Goal: Transaction & Acquisition: Purchase product/service

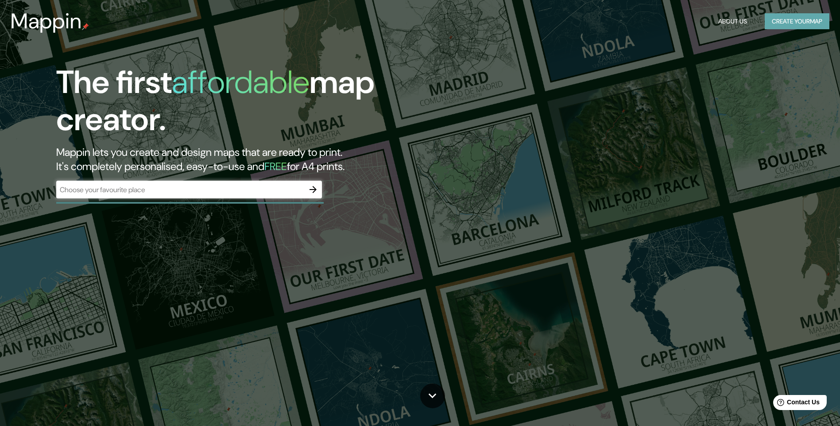
click at [787, 20] on button "Create your map" at bounding box center [796, 21] width 65 height 16
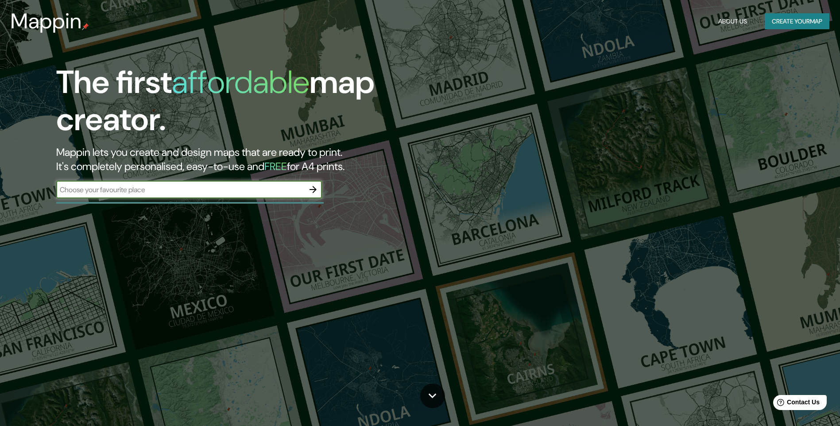
click at [313, 189] on icon "button" at bounding box center [313, 189] width 11 height 11
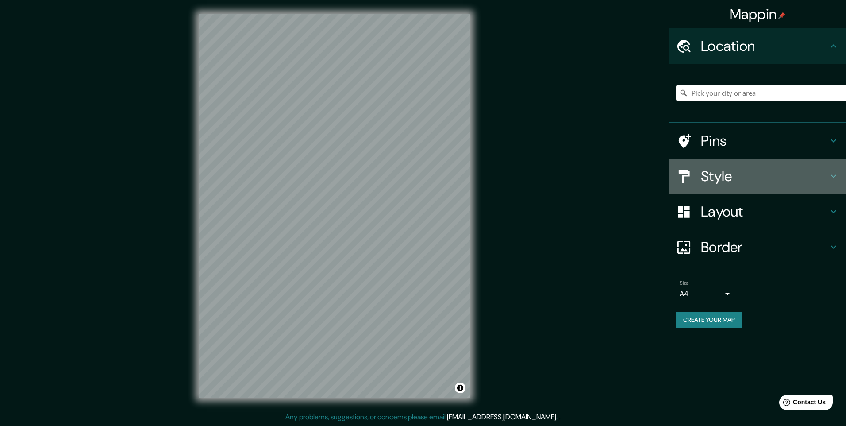
click at [728, 181] on h4 "Style" at bounding box center [764, 176] width 127 height 18
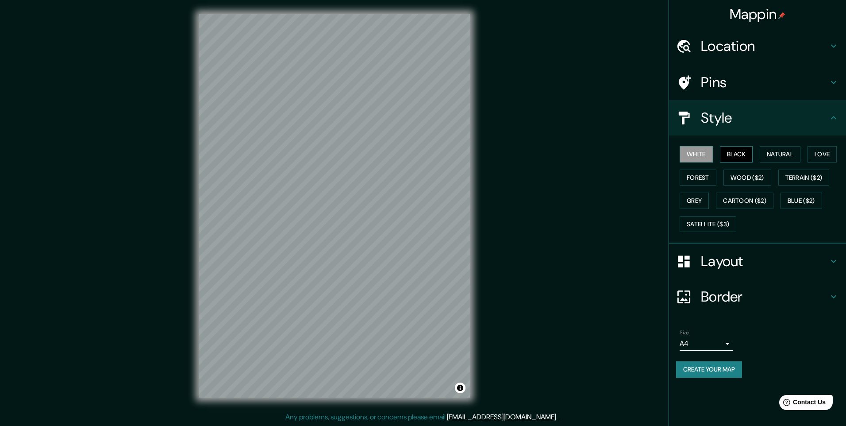
click at [743, 151] on button "Black" at bounding box center [736, 154] width 33 height 16
click at [778, 152] on button "Natural" at bounding box center [780, 154] width 41 height 16
click at [822, 156] on button "Love" at bounding box center [822, 154] width 29 height 16
click at [695, 177] on button "Forest" at bounding box center [698, 178] width 37 height 16
click at [751, 174] on button "Wood ($2)" at bounding box center [748, 178] width 48 height 16
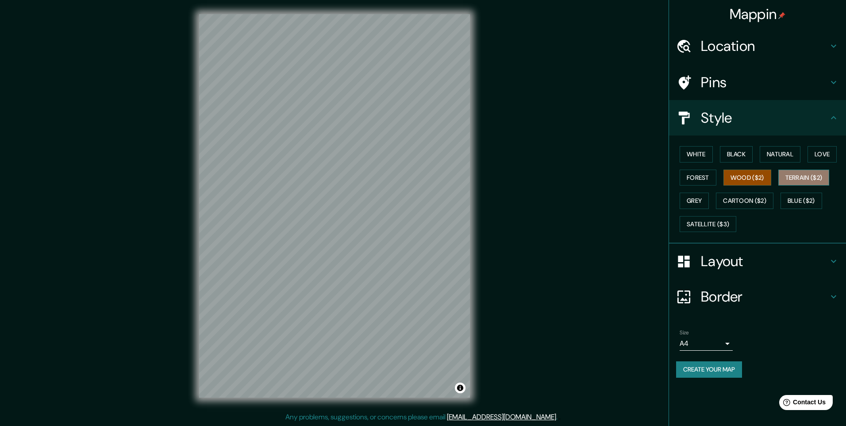
click at [801, 179] on button "Terrain ($2)" at bounding box center [803, 178] width 51 height 16
click at [698, 204] on button "Grey" at bounding box center [694, 201] width 29 height 16
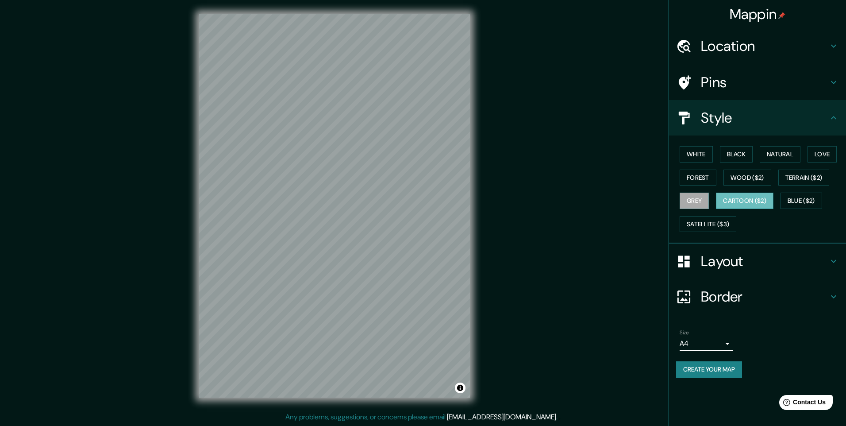
click at [750, 201] on button "Cartoon ($2)" at bounding box center [745, 201] width 58 height 16
click at [803, 194] on button "Blue ($2)" at bounding box center [802, 201] width 42 height 16
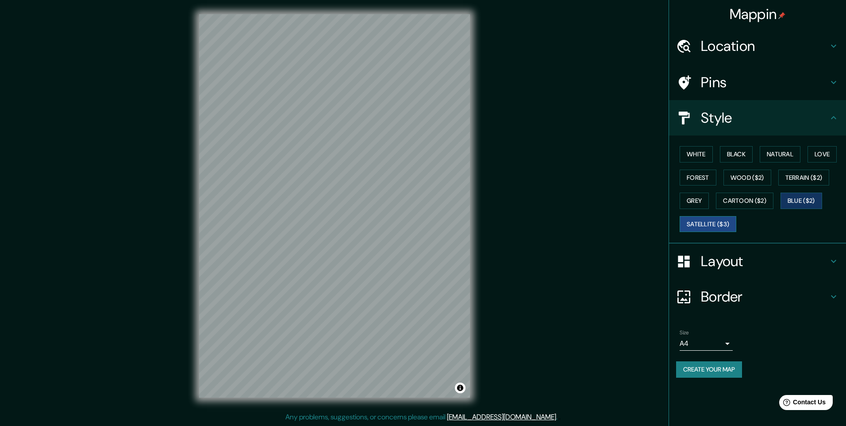
click at [700, 224] on button "Satellite ($3)" at bounding box center [708, 224] width 57 height 16
click at [697, 153] on button "White" at bounding box center [696, 154] width 33 height 16
click at [752, 152] on button "Black" at bounding box center [736, 154] width 33 height 16
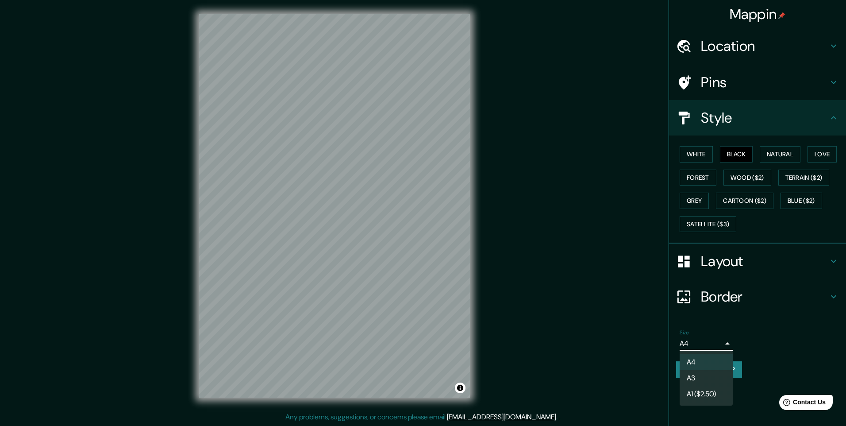
click at [721, 343] on body "Mappin Location Pins Style White Black Natural Love Forest Wood ($2) Terrain ($…" at bounding box center [423, 213] width 846 height 426
click at [719, 382] on li "A3" at bounding box center [706, 378] width 53 height 16
click at [715, 342] on body "Mappin Location Pins Style White Black Natural Love Forest Wood ($2) Terrain ($…" at bounding box center [423, 213] width 846 height 426
click at [703, 365] on li "A4" at bounding box center [706, 362] width 53 height 16
type input "single"
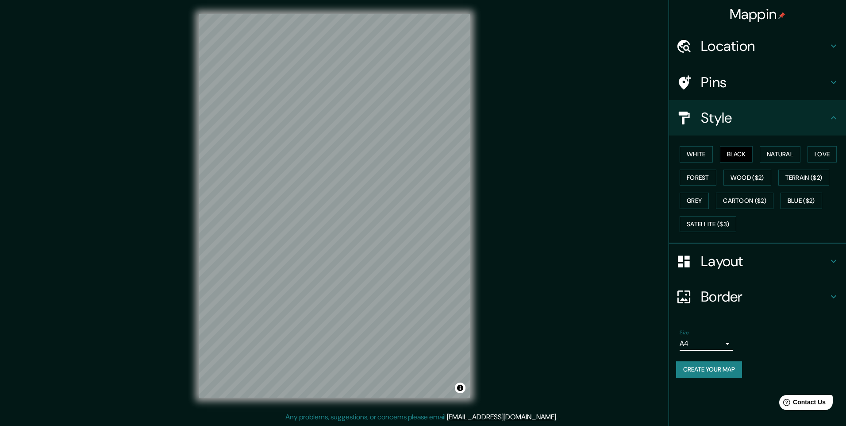
click at [755, 293] on h4 "Border" at bounding box center [764, 297] width 127 height 18
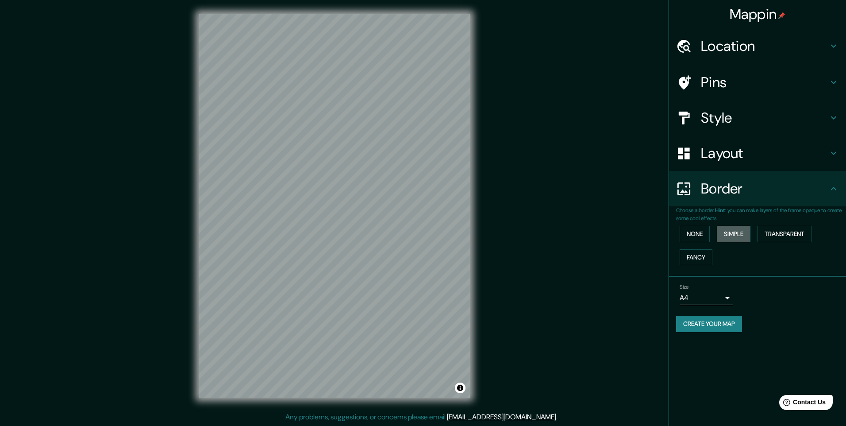
click at [733, 231] on button "Simple" at bounding box center [734, 234] width 34 height 16
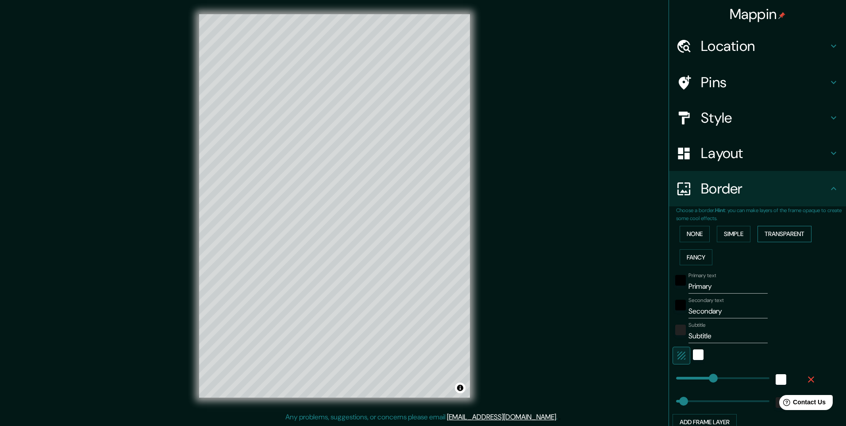
click at [768, 237] on button "Transparent" at bounding box center [785, 234] width 54 height 16
click at [688, 254] on button "Fancy" at bounding box center [696, 257] width 33 height 16
click at [690, 240] on button "None" at bounding box center [695, 234] width 30 height 16
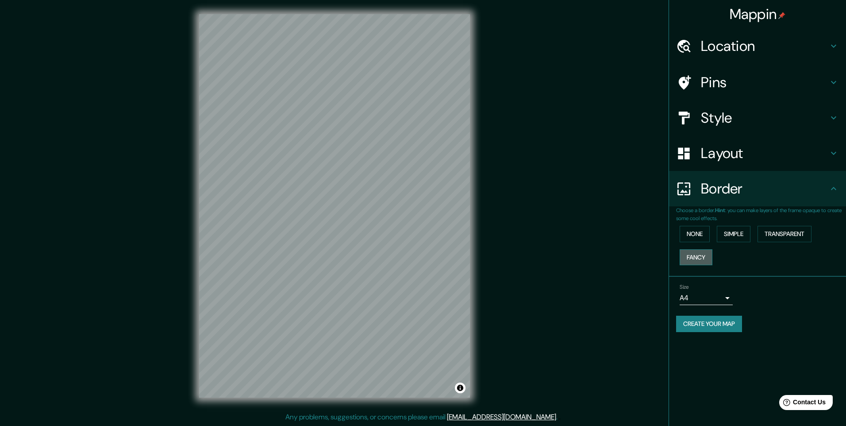
click at [694, 254] on button "Fancy" at bounding box center [696, 257] width 33 height 16
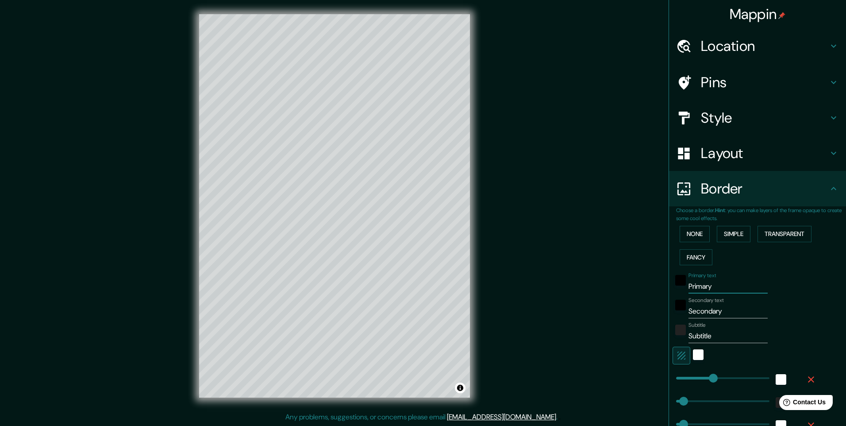
click at [716, 289] on input "Primary" at bounding box center [728, 286] width 79 height 14
drag, startPoint x: 719, startPoint y: 289, endPoint x: 675, endPoint y: 289, distance: 43.8
click at [676, 289] on div "Primary text Primary" at bounding box center [745, 282] width 145 height 21
type input "245"
type input "49"
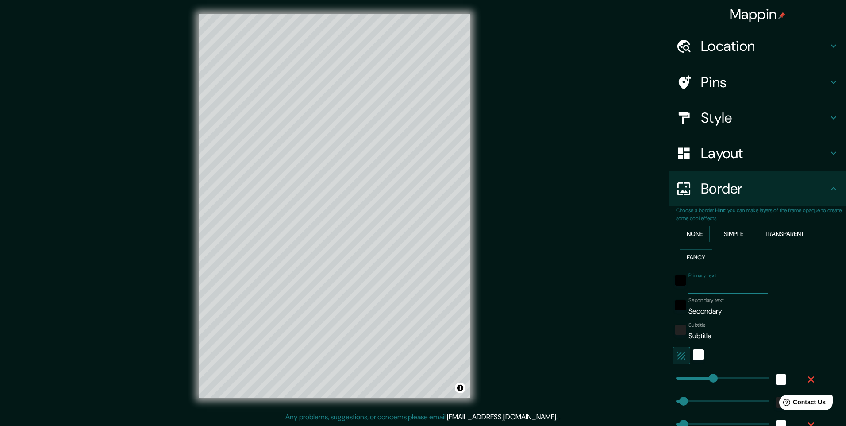
type input "49"
type input "24"
drag, startPoint x: 722, startPoint y: 308, endPoint x: 730, endPoint y: 313, distance: 9.2
click at [726, 310] on input "Secondary" at bounding box center [728, 311] width 79 height 14
drag, startPoint x: 730, startPoint y: 313, endPoint x: 655, endPoint y: 312, distance: 74.8
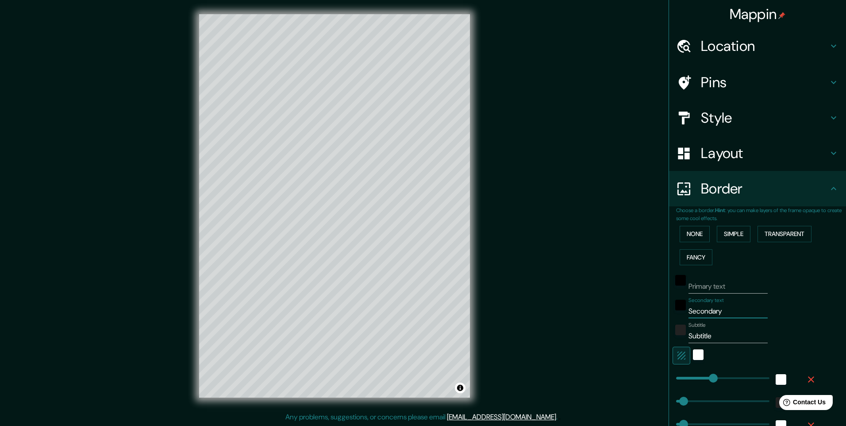
click at [656, 312] on div "Mappin Location Pins Style Layout Border Choose a border. Hint : you can make l…" at bounding box center [423, 213] width 846 height 426
type input "245"
type input "49"
type input "24"
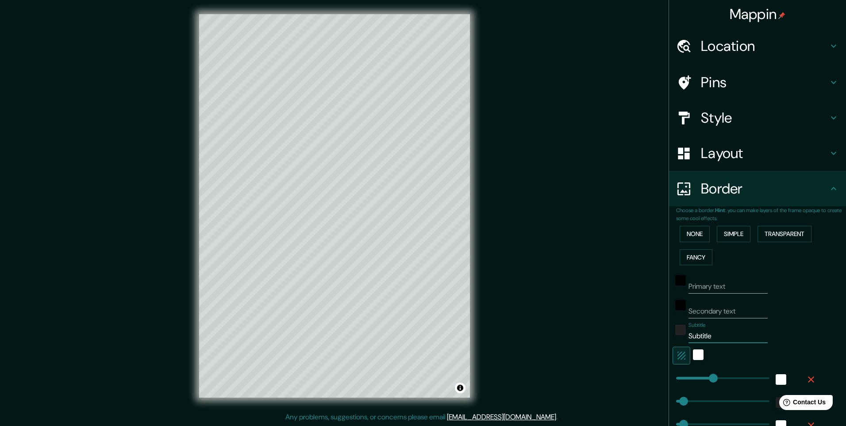
click at [709, 338] on input "Subtitle" at bounding box center [728, 336] width 79 height 14
drag, startPoint x: 712, startPoint y: 339, endPoint x: 660, endPoint y: 335, distance: 51.4
click at [669, 336] on div "Choose a border. Hint : you can make layers of the frame opaque to create some …" at bounding box center [757, 345] width 177 height 278
type input "245"
type input "49"
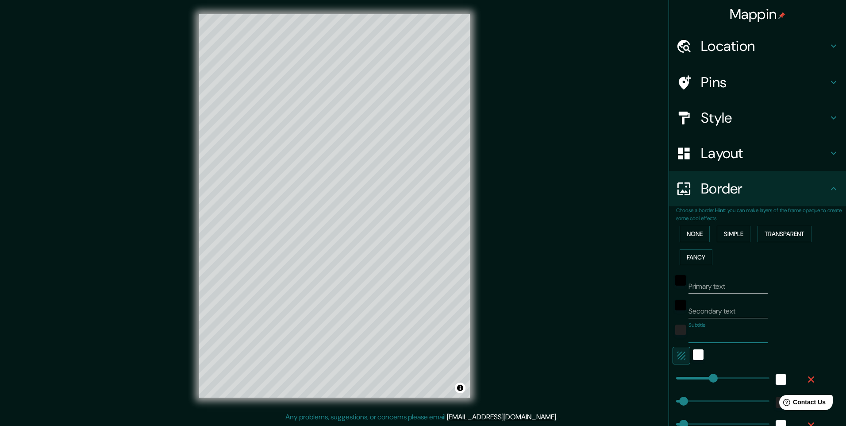
type input "49"
type input "24"
click at [676, 351] on icon "button" at bounding box center [681, 355] width 11 height 11
type input "245"
type input "49"
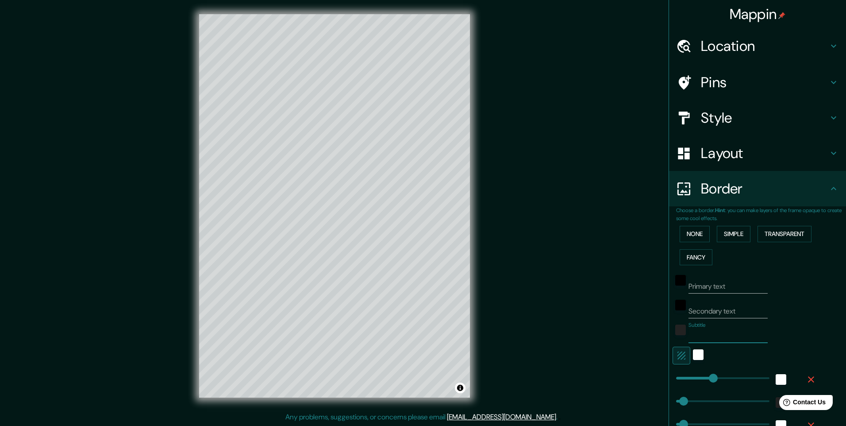
type input "49"
type input "24"
click at [768, 239] on button "Transparent" at bounding box center [785, 234] width 54 height 16
click at [727, 235] on button "Simple" at bounding box center [734, 234] width 34 height 16
click at [694, 256] on button "Fancy" at bounding box center [696, 257] width 33 height 16
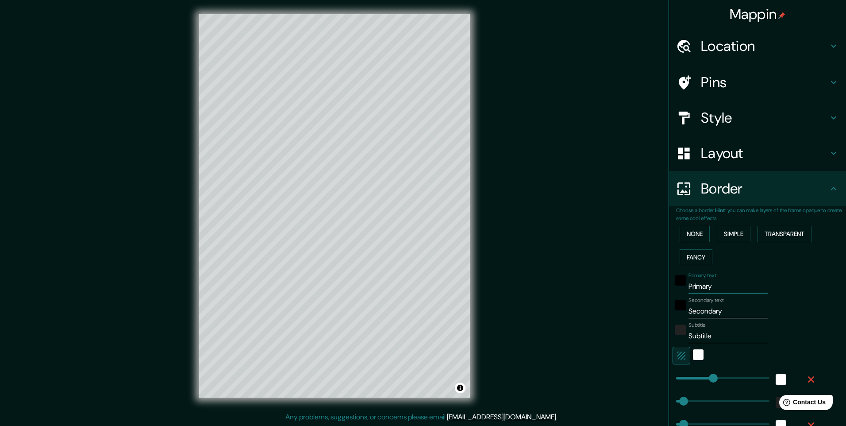
drag, startPoint x: 720, startPoint y: 285, endPoint x: 664, endPoint y: 287, distance: 56.3
click at [669, 287] on div "Choose a border. Hint : you can make layers of the frame opaque to create some …" at bounding box center [757, 345] width 177 height 278
type input "245"
type input "49"
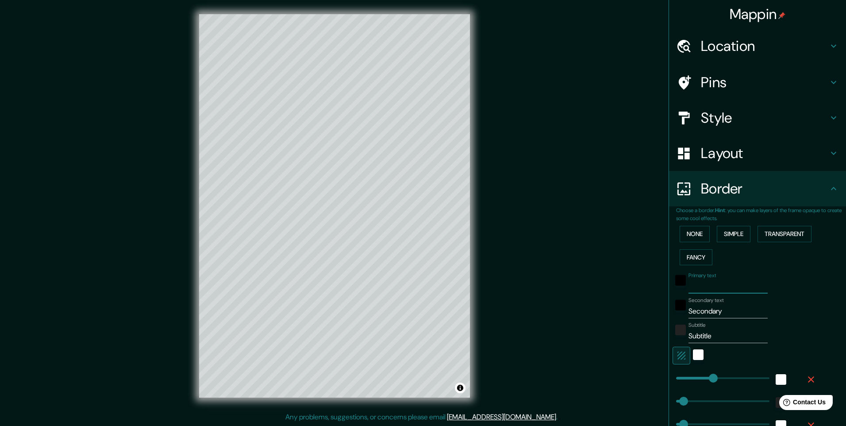
type input "24"
drag, startPoint x: 673, startPoint y: 360, endPoint x: 678, endPoint y: 361, distance: 4.9
click at [676, 360] on icon "button" at bounding box center [681, 355] width 11 height 11
type input "245"
type input "49"
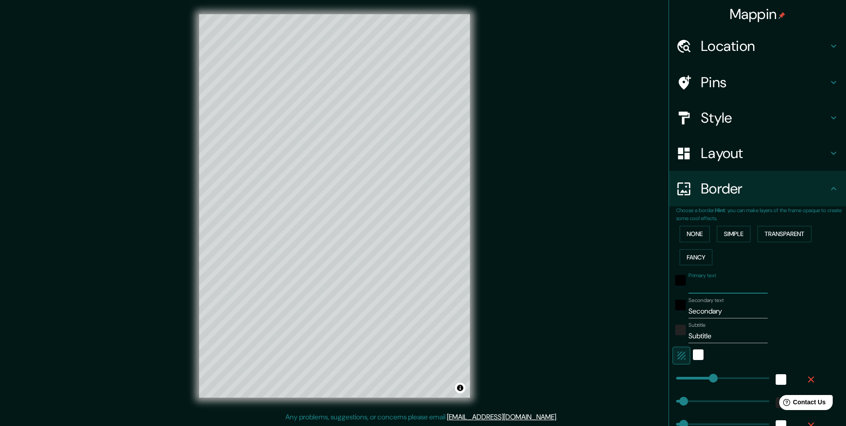
type input "49"
type input "24"
drag, startPoint x: 711, startPoint y: 336, endPoint x: 654, endPoint y: 332, distance: 57.3
click at [673, 335] on div "Subtitle Subtitle" at bounding box center [745, 332] width 145 height 21
type input "245"
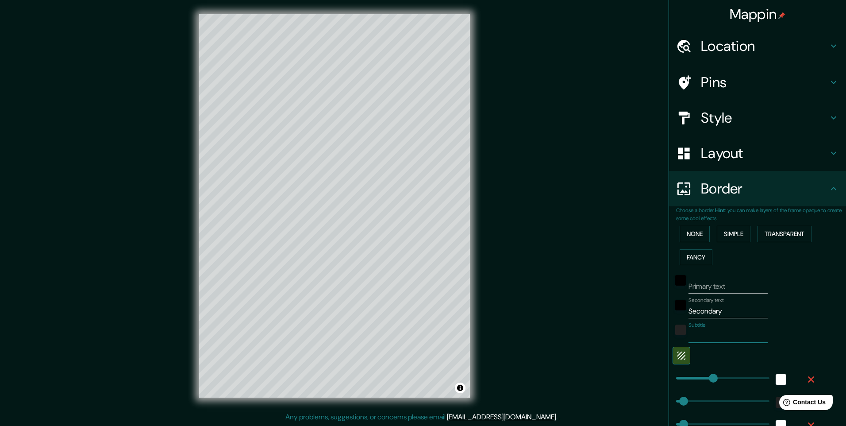
type input "49"
type input "24"
drag, startPoint x: 725, startPoint y: 309, endPoint x: 666, endPoint y: 314, distance: 59.1
click at [673, 314] on div "Secondary text Secondary" at bounding box center [745, 307] width 145 height 21
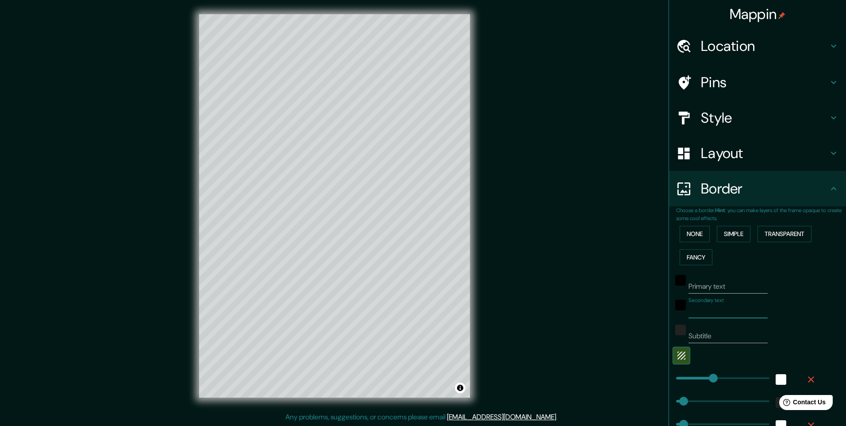
type input "245"
type input "49"
type input "24"
click at [794, 301] on div "Secondary text" at bounding box center [745, 307] width 145 height 21
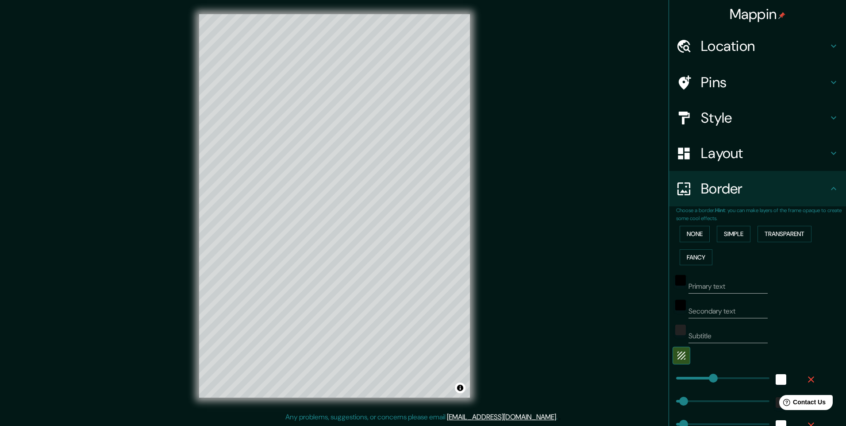
click at [733, 122] on h4 "Style" at bounding box center [764, 118] width 127 height 18
type input "245"
type input "49"
type input "24"
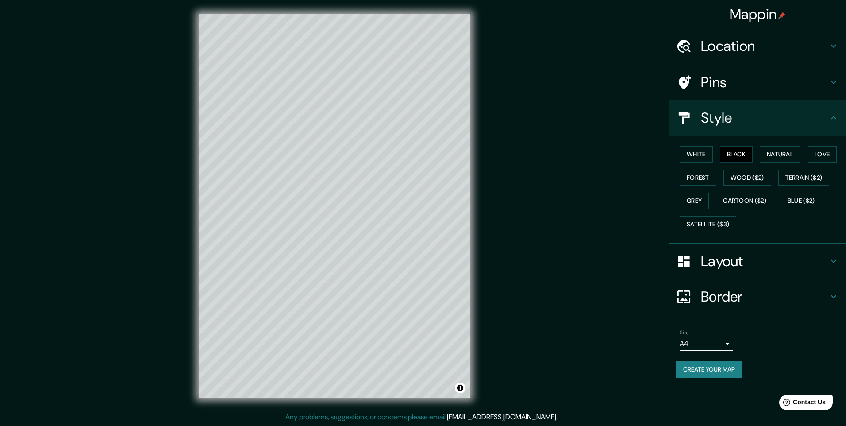
click at [726, 89] on h4 "Pins" at bounding box center [764, 82] width 127 height 18
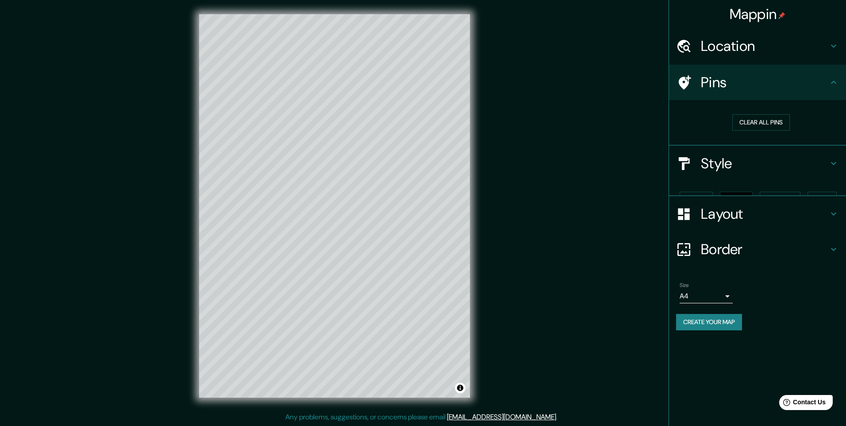
type input "245"
type input "49"
type input "24"
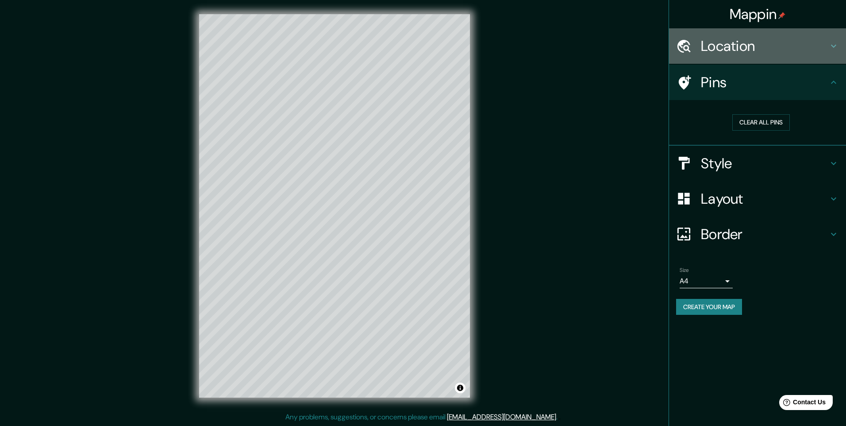
click at [720, 53] on h4 "Location" at bounding box center [764, 46] width 127 height 18
type input "245"
type input "49"
type input "24"
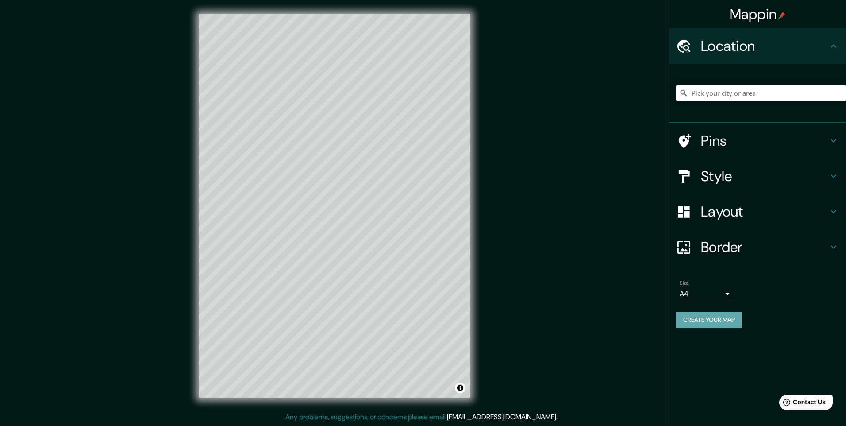
click at [724, 320] on button "Create your map" at bounding box center [709, 320] width 66 height 16
click at [719, 316] on button "Create your map" at bounding box center [709, 320] width 66 height 16
click at [728, 290] on body "Mappin Location Pins Style Layout Border Choose a border. Hint : you can make l…" at bounding box center [423, 213] width 846 height 426
click at [728, 290] on div at bounding box center [423, 213] width 846 height 426
click at [737, 171] on h4 "Style" at bounding box center [764, 176] width 127 height 18
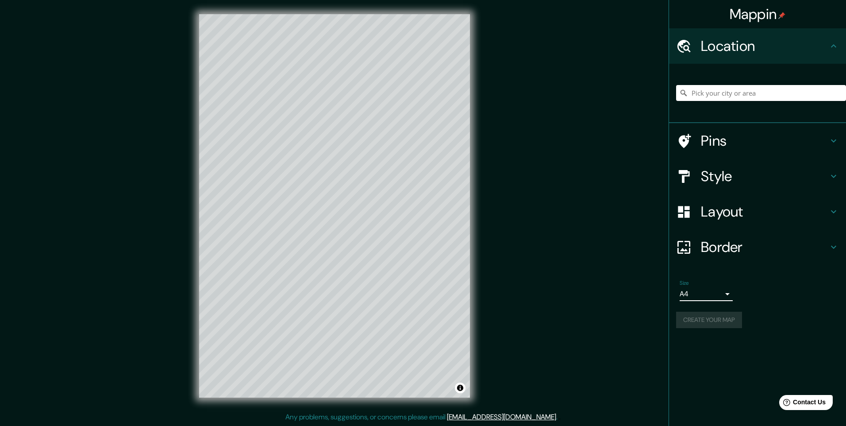
type input "245"
type input "49"
type input "24"
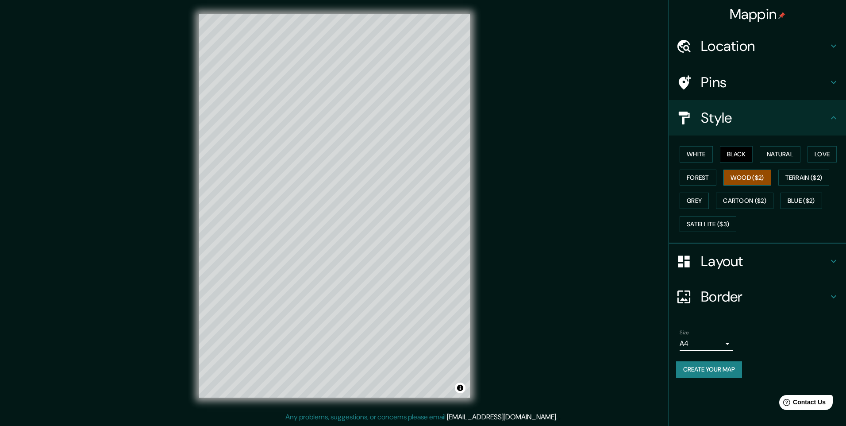
click at [744, 176] on button "Wood ($2)" at bounding box center [748, 178] width 48 height 16
click at [736, 293] on h4 "Border" at bounding box center [764, 297] width 127 height 18
type input "245"
type input "49"
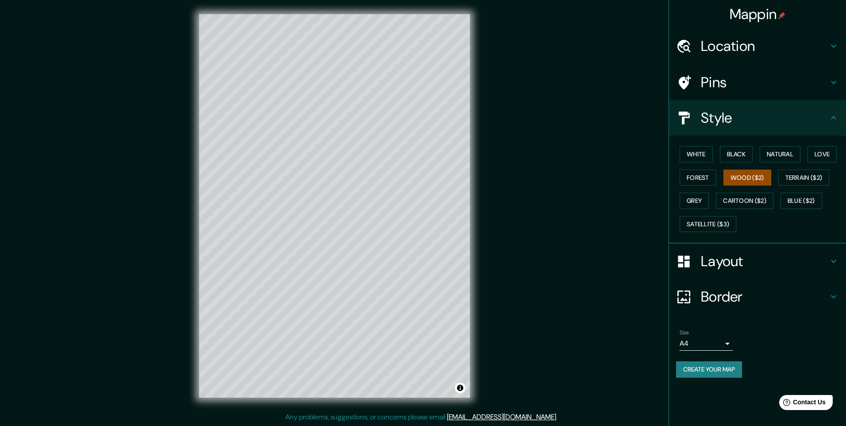
type input "24"
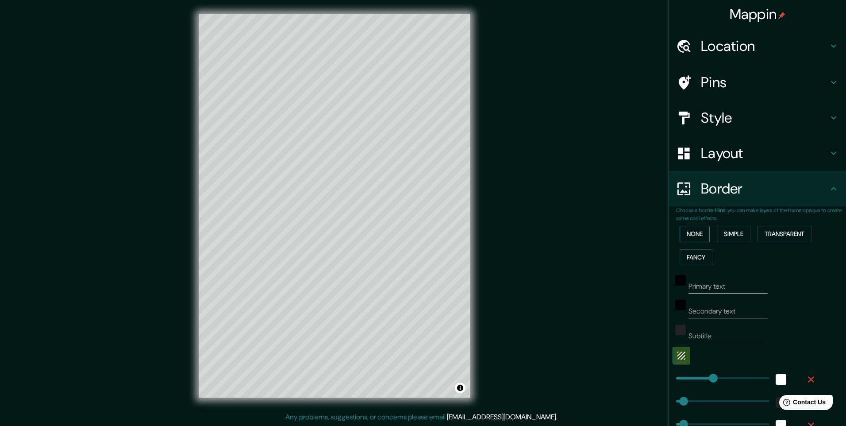
click at [681, 232] on button "None" at bounding box center [695, 234] width 30 height 16
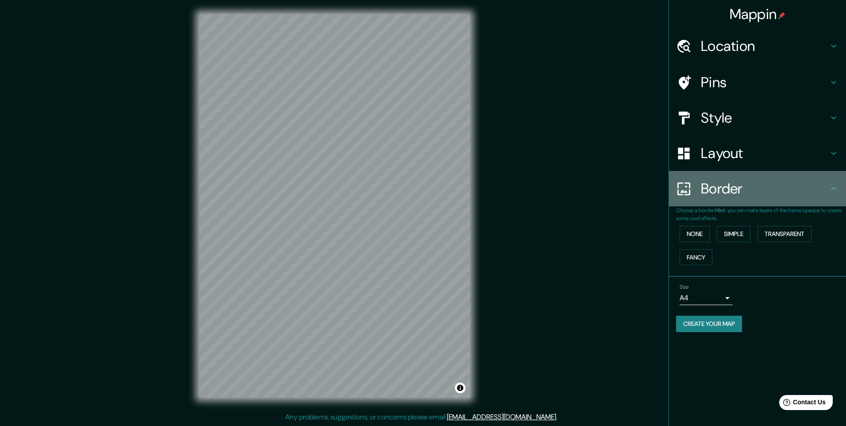
click at [728, 193] on h4 "Border" at bounding box center [764, 189] width 127 height 18
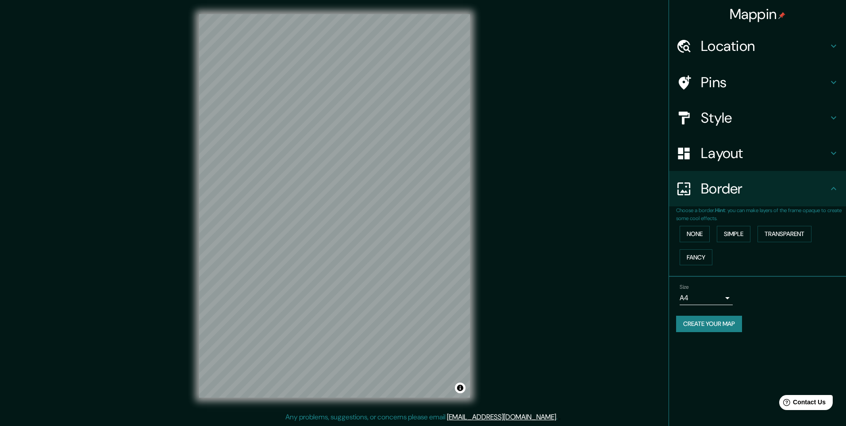
click at [835, 187] on icon at bounding box center [833, 188] width 11 height 11
click at [701, 319] on button "Create your map" at bounding box center [709, 324] width 66 height 16
click at [831, 187] on icon at bounding box center [833, 188] width 11 height 11
click at [835, 189] on icon at bounding box center [833, 188] width 11 height 11
click at [793, 185] on h4 "Border" at bounding box center [764, 189] width 127 height 18
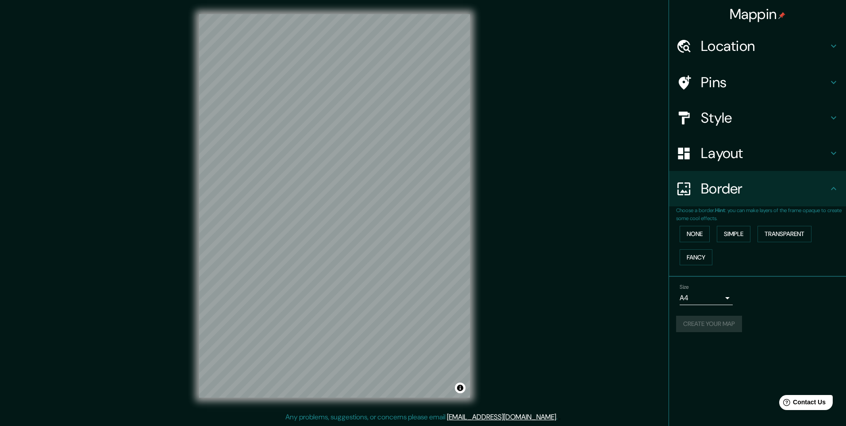
click at [747, 50] on h4 "Location" at bounding box center [764, 46] width 127 height 18
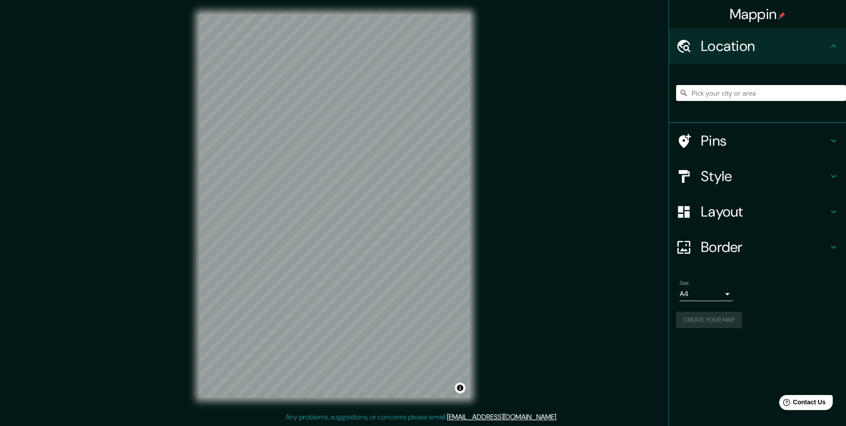
click at [829, 42] on icon at bounding box center [833, 46] width 11 height 11
click at [736, 183] on h4 "Style" at bounding box center [764, 176] width 127 height 18
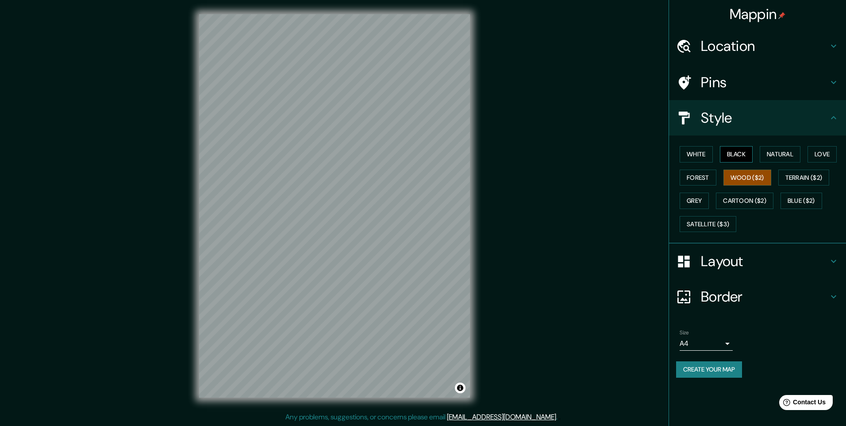
click at [730, 149] on button "Black" at bounding box center [736, 154] width 33 height 16
click at [769, 154] on button "Natural" at bounding box center [780, 154] width 41 height 16
click at [747, 178] on button "Wood ($2)" at bounding box center [748, 178] width 48 height 16
click at [706, 180] on button "Forest" at bounding box center [698, 178] width 37 height 16
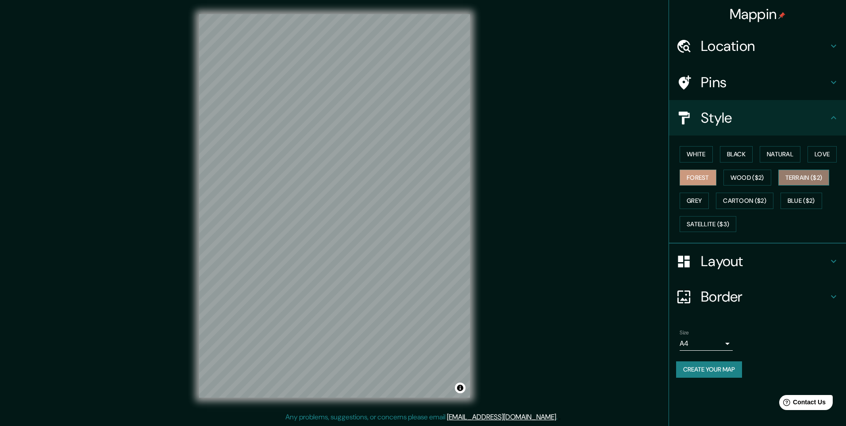
click at [794, 181] on button "Terrain ($2)" at bounding box center [803, 178] width 51 height 16
click at [699, 195] on button "Grey" at bounding box center [694, 201] width 29 height 16
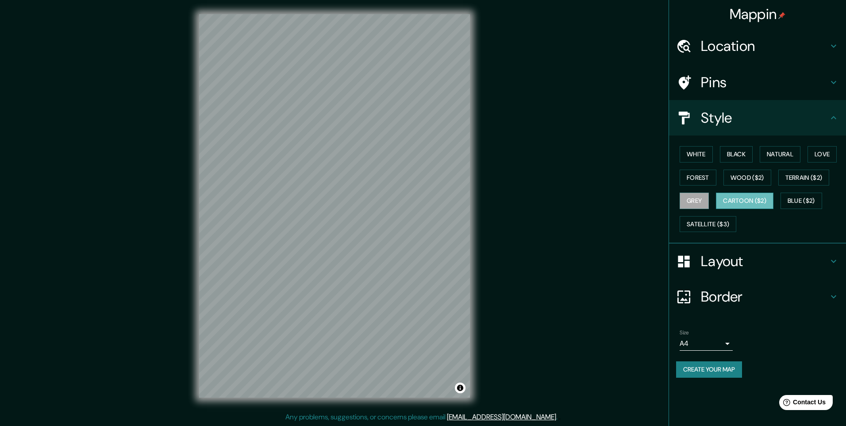
click at [744, 194] on button "Cartoon ($2)" at bounding box center [745, 201] width 58 height 16
click at [793, 200] on button "Blue ($2)" at bounding box center [802, 201] width 42 height 16
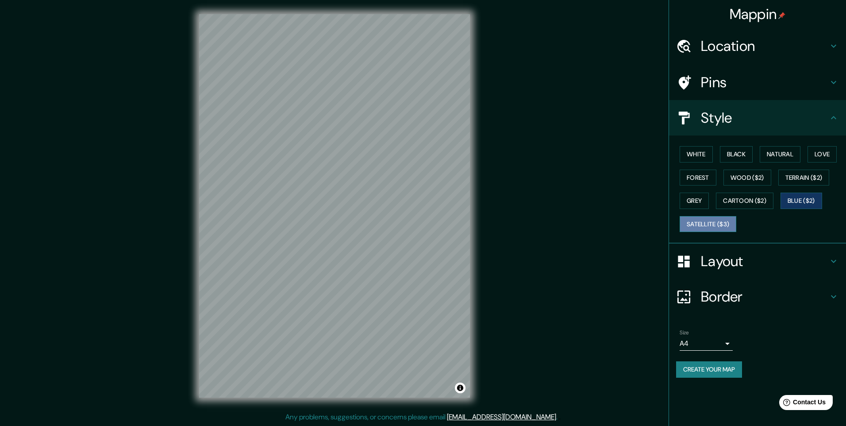
click at [703, 223] on button "Satellite ($3)" at bounding box center [708, 224] width 57 height 16
click at [752, 196] on button "Cartoon ($2)" at bounding box center [745, 201] width 58 height 16
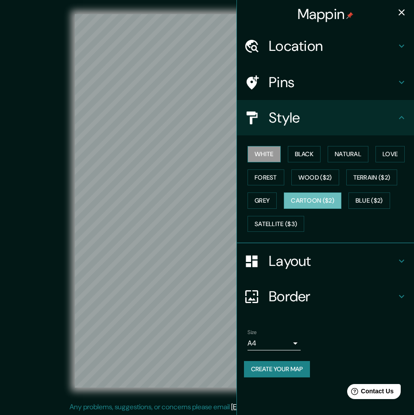
click at [271, 158] on button "White" at bounding box center [263, 154] width 33 height 16
click at [311, 158] on button "Black" at bounding box center [304, 154] width 33 height 16
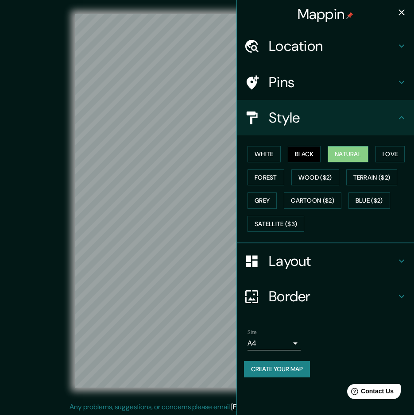
click at [355, 156] on button "Natural" at bounding box center [347, 154] width 41 height 16
click at [275, 157] on button "White" at bounding box center [263, 154] width 33 height 16
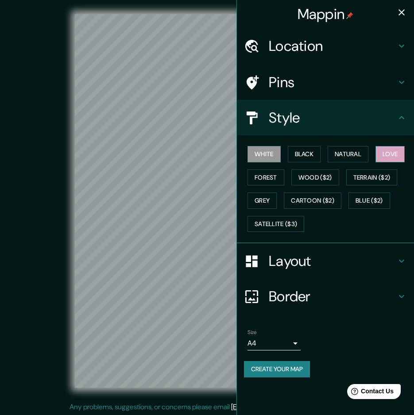
click at [405, 150] on button "Love" at bounding box center [389, 154] width 29 height 16
click at [272, 177] on button "Forest" at bounding box center [265, 178] width 37 height 16
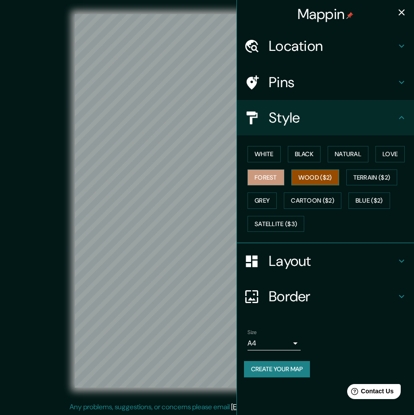
click at [321, 174] on button "Wood ($2)" at bounding box center [315, 178] width 48 height 16
click at [379, 181] on button "Terrain ($2)" at bounding box center [371, 178] width 51 height 16
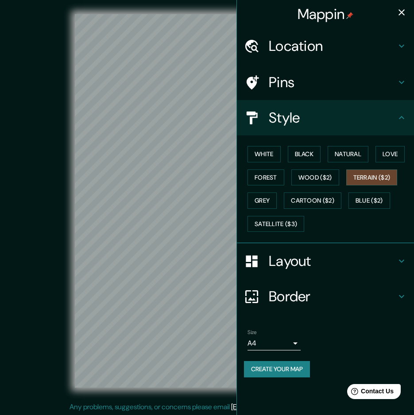
click at [281, 203] on div "White Black Natural Love Forest Wood ($2) Terrain ($2) Grey Cartoon ($2) Blue (…" at bounding box center [329, 189] width 170 height 93
click at [266, 202] on button "Grey" at bounding box center [261, 201] width 29 height 16
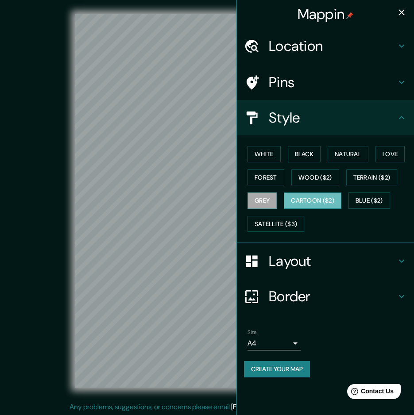
click at [304, 197] on button "Cartoon ($2)" at bounding box center [313, 201] width 58 height 16
click at [263, 200] on button "Grey" at bounding box center [261, 201] width 29 height 16
click at [314, 198] on button "Cartoon ($2)" at bounding box center [313, 201] width 58 height 16
click at [397, 200] on div "White Black Natural Love Forest Wood ($2) Terrain ($2) Grey Cartoon ($2) Blue (…" at bounding box center [329, 189] width 170 height 93
click at [369, 198] on button "Blue ($2)" at bounding box center [369, 201] width 42 height 16
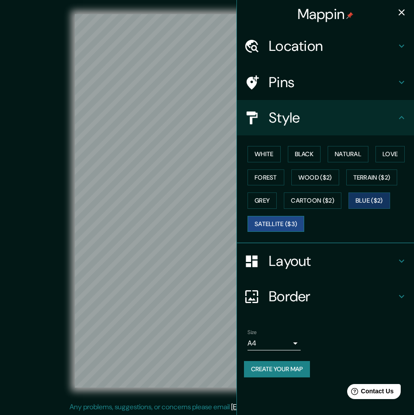
click at [283, 220] on button "Satellite ($3)" at bounding box center [275, 224] width 57 height 16
click at [400, 15] on icon "button" at bounding box center [401, 12] width 11 height 11
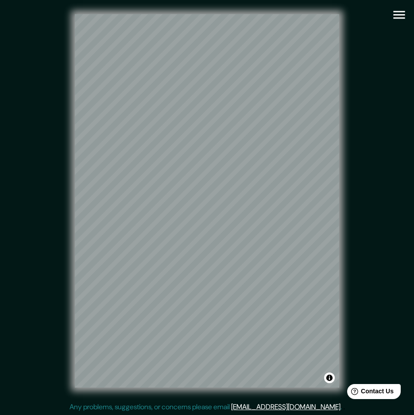
click at [50, 79] on div "© Mapbox © OpenStreetMap Improve this map © Maxar" at bounding box center [207, 201] width 373 height 374
click at [406, 8] on icon "button" at bounding box center [398, 14] width 15 height 15
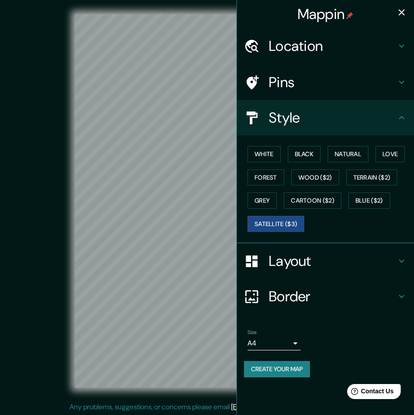
click at [305, 82] on h4 "Pins" at bounding box center [332, 82] width 127 height 18
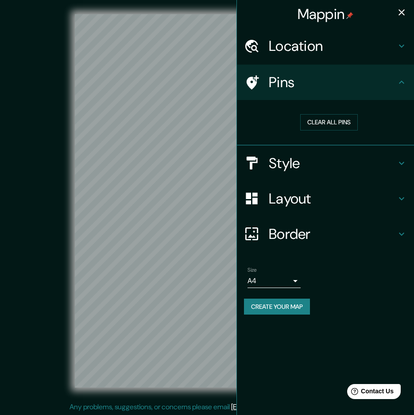
click at [331, 86] on h4 "Pins" at bounding box center [332, 82] width 127 height 18
click at [330, 57] on div "Location" at bounding box center [325, 45] width 177 height 35
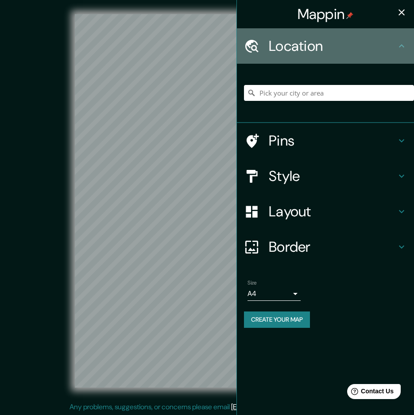
click at [323, 49] on h4 "Location" at bounding box center [332, 46] width 127 height 18
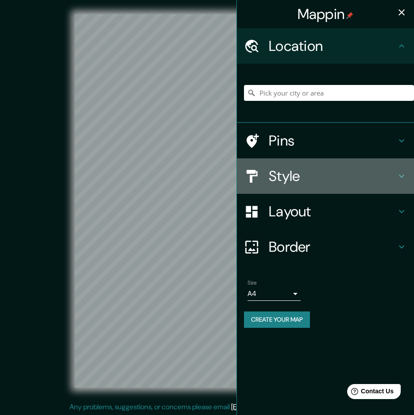
click at [316, 182] on h4 "Style" at bounding box center [332, 176] width 127 height 18
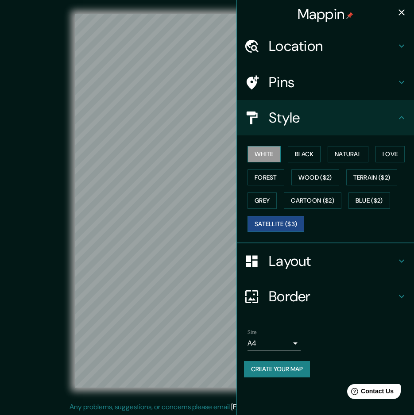
click at [273, 154] on button "White" at bounding box center [263, 154] width 33 height 16
click at [400, 10] on icon "button" at bounding box center [401, 12] width 11 height 11
